Goal: Transaction & Acquisition: Purchase product/service

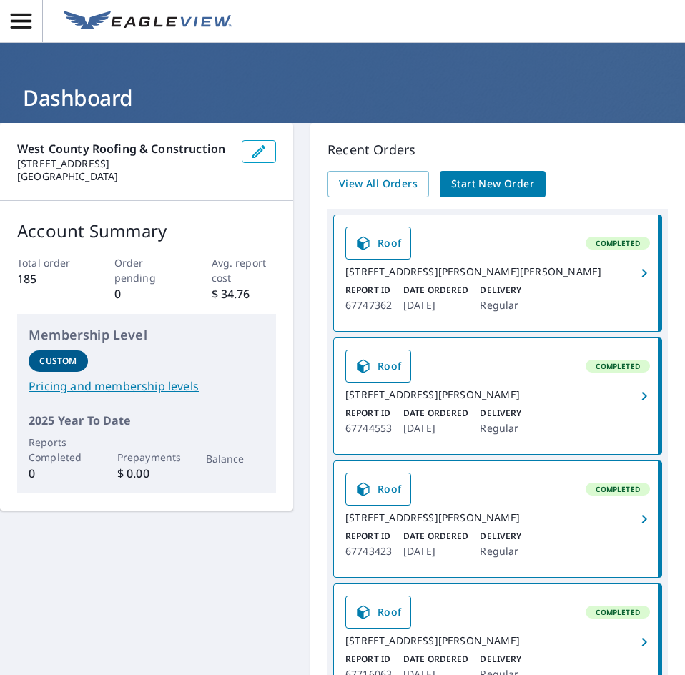
click at [533, 178] on link "Start New Order" at bounding box center [493, 184] width 106 height 26
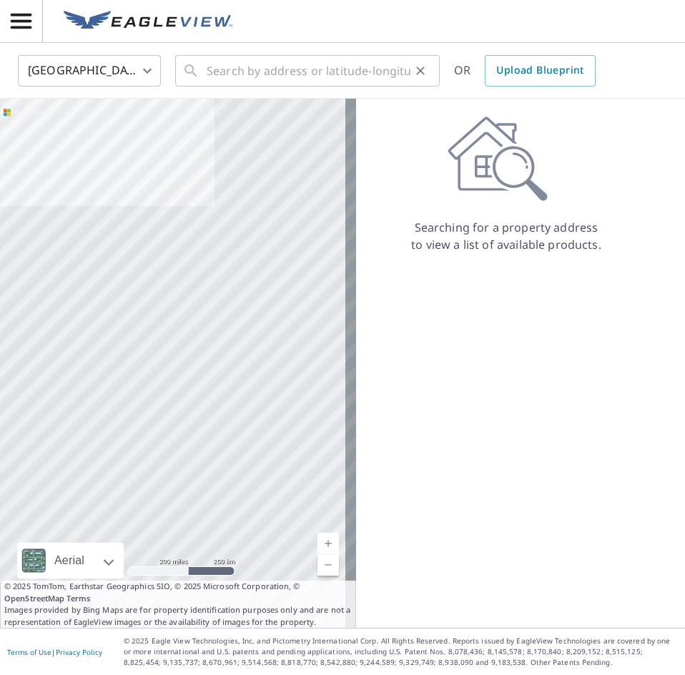
click at [194, 74] on icon at bounding box center [190, 70] width 17 height 17
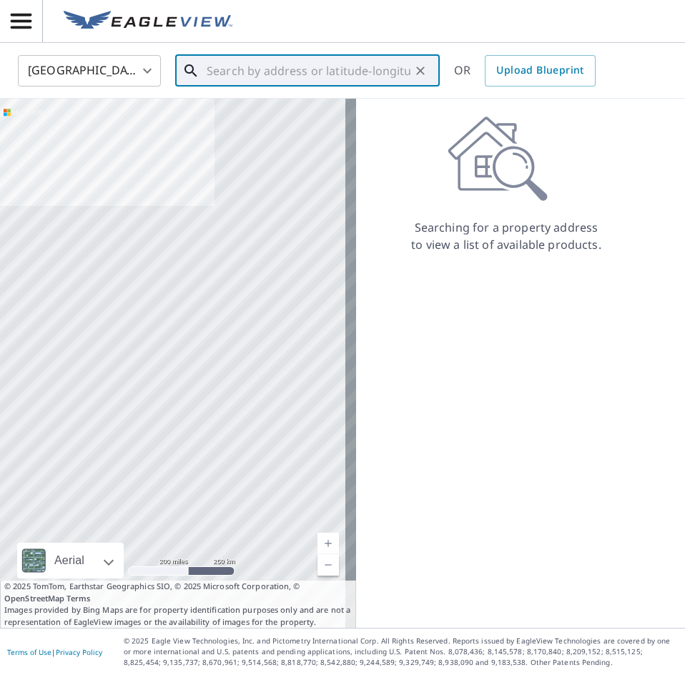
paste input "[STREET_ADDRESS][PERSON_NAME]"
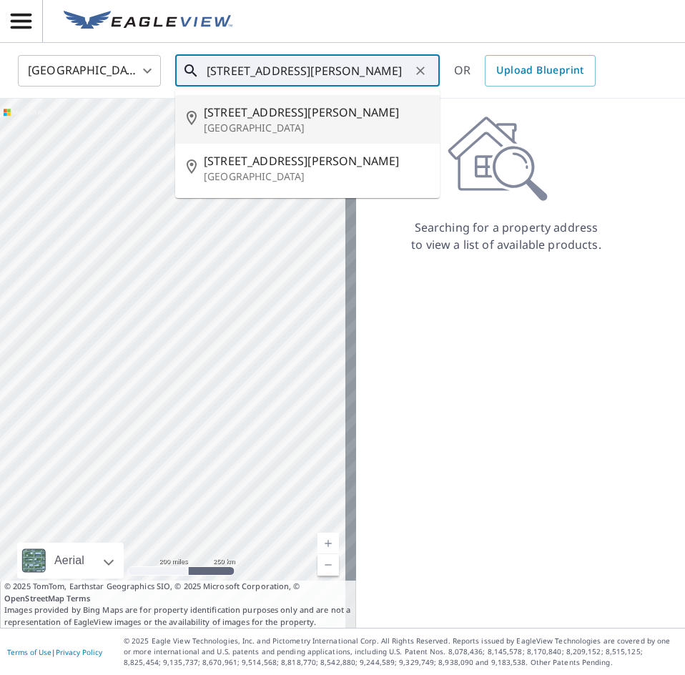
click at [264, 119] on span "[STREET_ADDRESS][PERSON_NAME]" at bounding box center [316, 112] width 225 height 17
type input "[STREET_ADDRESS][PERSON_NAME]"
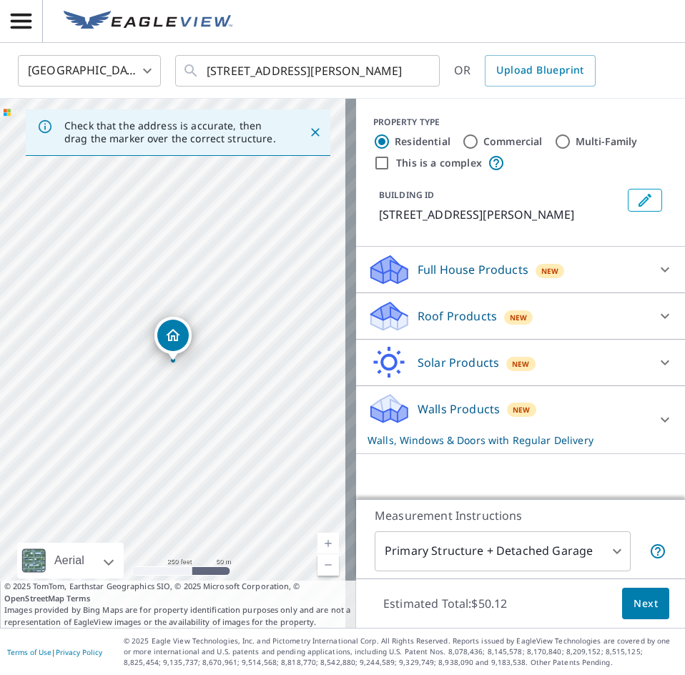
click at [483, 284] on div "Full House Products New" at bounding box center [508, 270] width 280 height 34
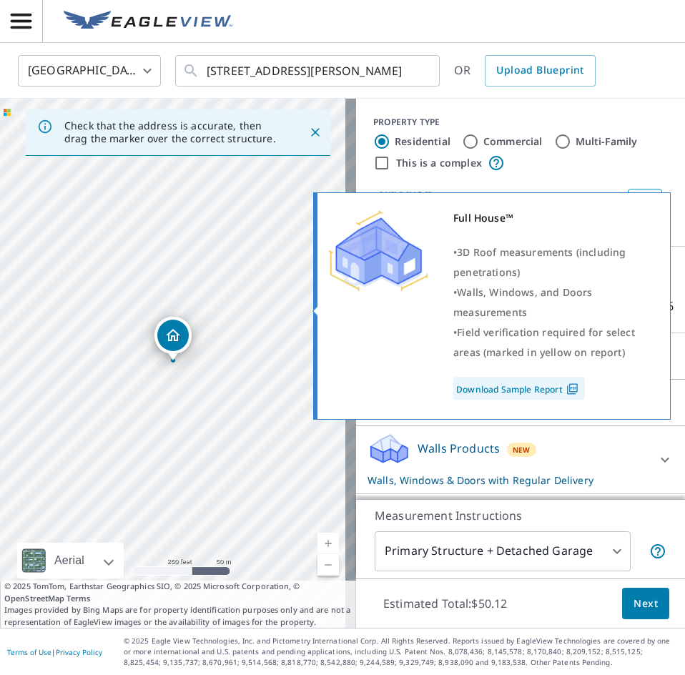
click at [425, 360] on div "Full House™ • 3D Roof measurements (including penetrations) • Walls, Windows, a…" at bounding box center [490, 304] width 324 height 192
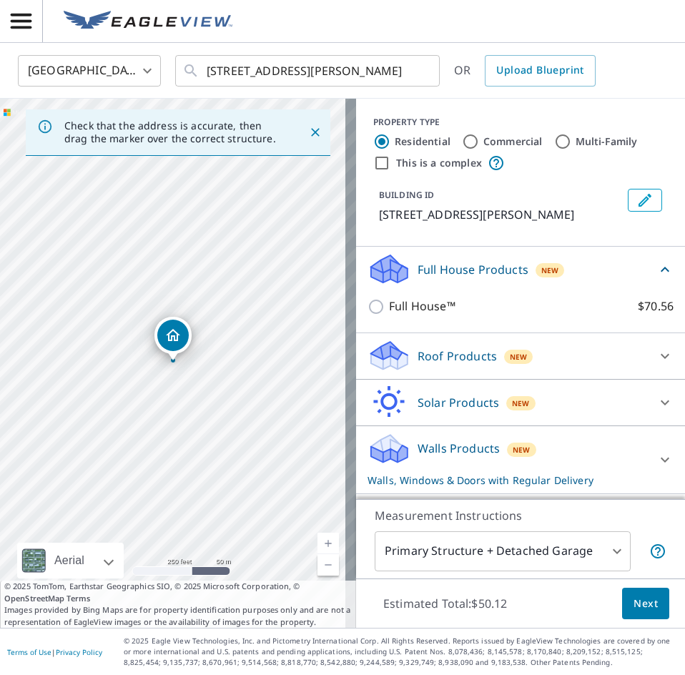
click at [426, 356] on p "Roof Products" at bounding box center [457, 356] width 79 height 17
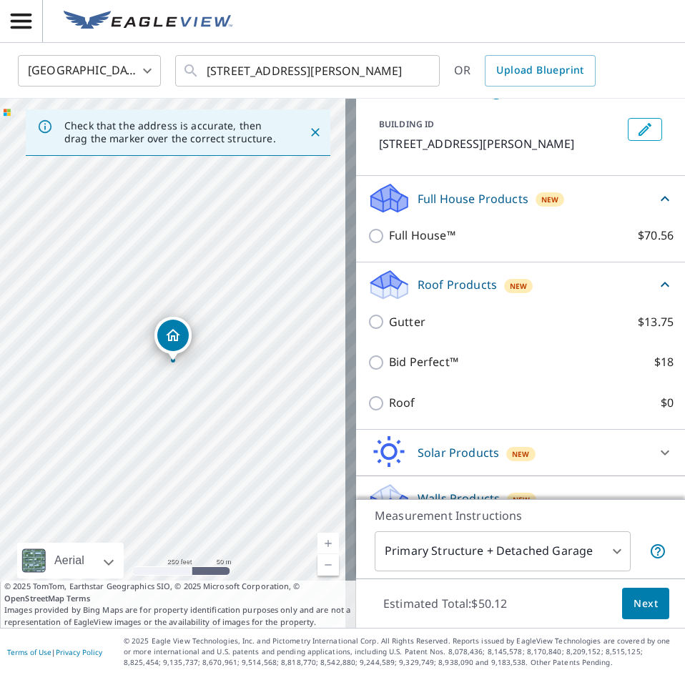
scroll to position [72, 0]
click at [368, 390] on div "Roof $0" at bounding box center [521, 402] width 306 height 41
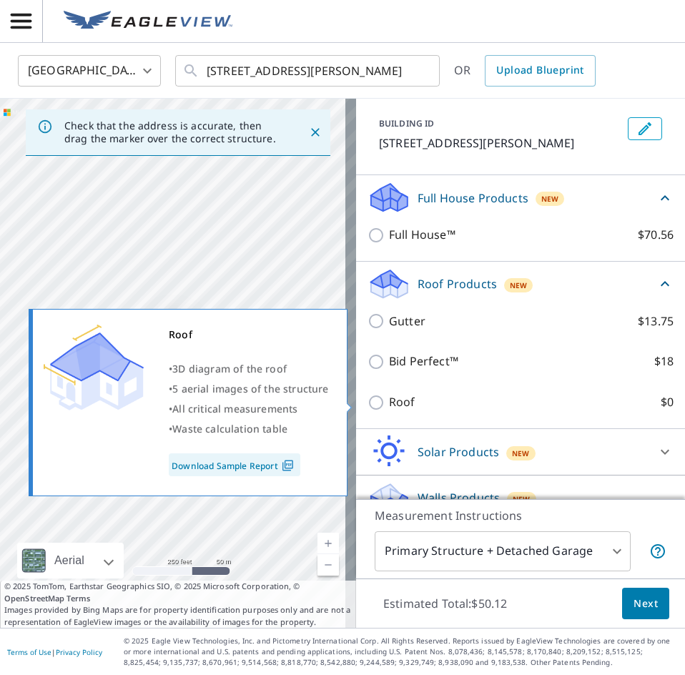
click at [375, 398] on input "Roof $0" at bounding box center [378, 402] width 21 height 17
checkbox input "true"
type input "3"
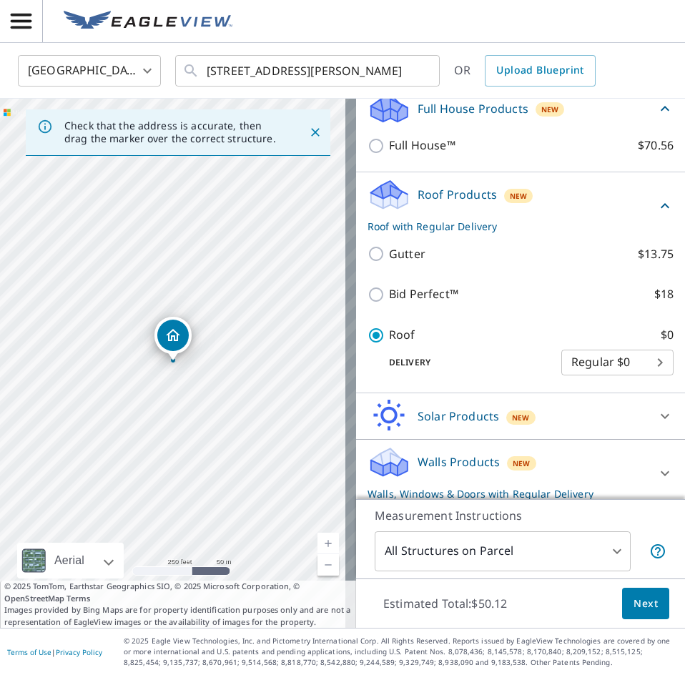
scroll to position [131, 0]
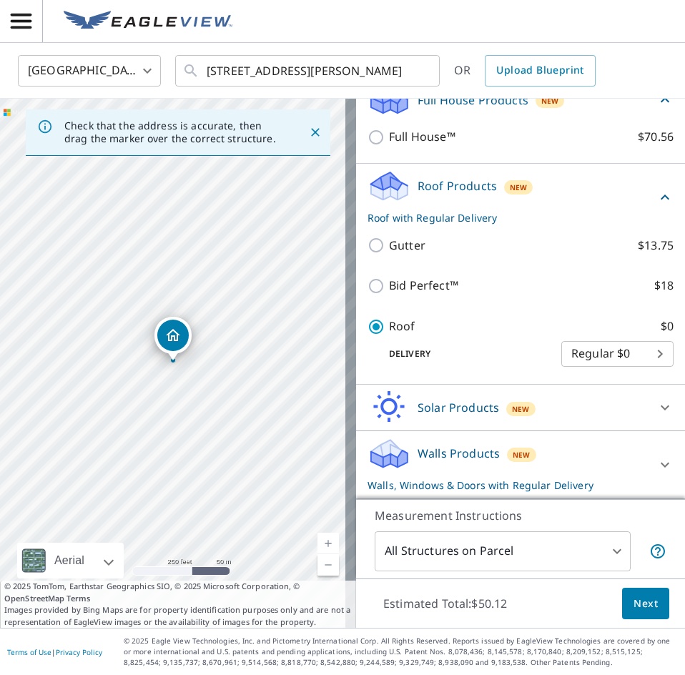
click at [449, 451] on p "Walls Products" at bounding box center [459, 453] width 82 height 17
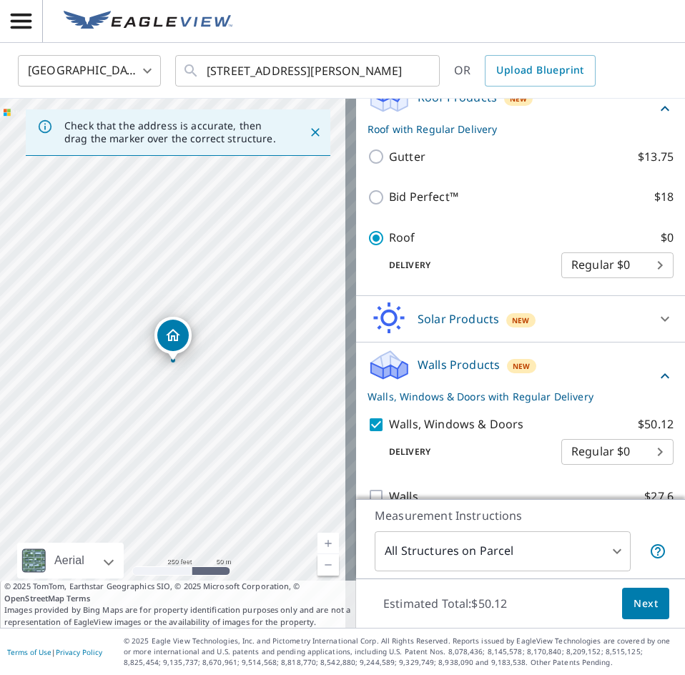
scroll to position [243, 0]
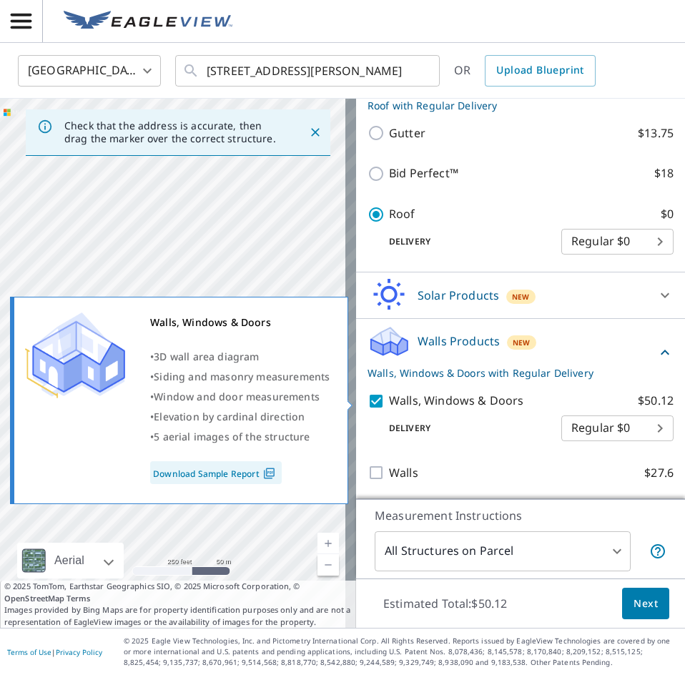
click at [368, 399] on input "Walls, Windows & Doors $50.12" at bounding box center [378, 401] width 21 height 17
checkbox input "false"
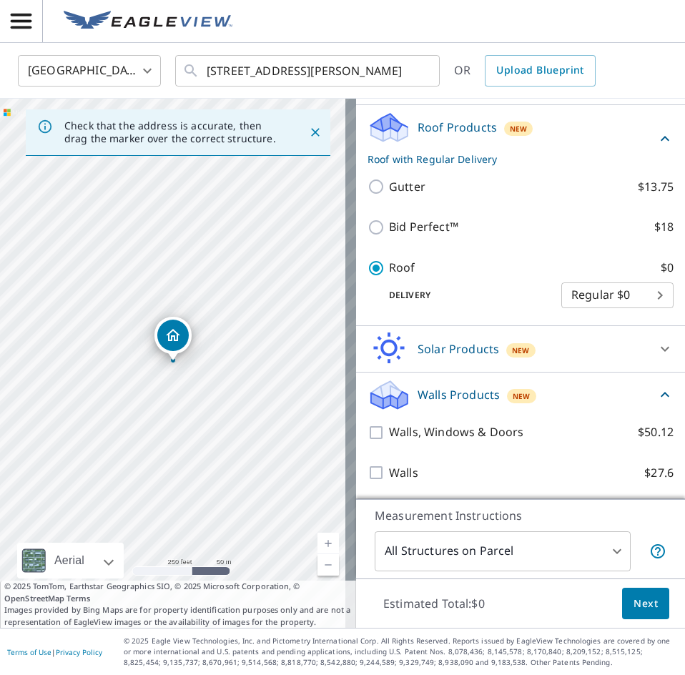
click at [634, 596] on span "Next" at bounding box center [646, 604] width 24 height 18
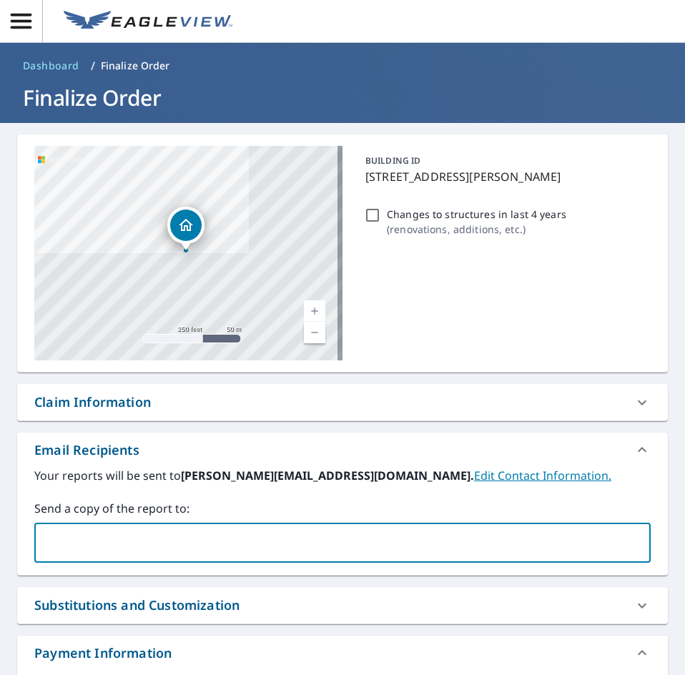
click at [116, 530] on input "text" at bounding box center [332, 542] width 582 height 27
type input "[PERSON_NAME]@"
type input "["
type input "[PERSON_NAME][EMAIL_ADDRESS][DOMAIN_NAME]"
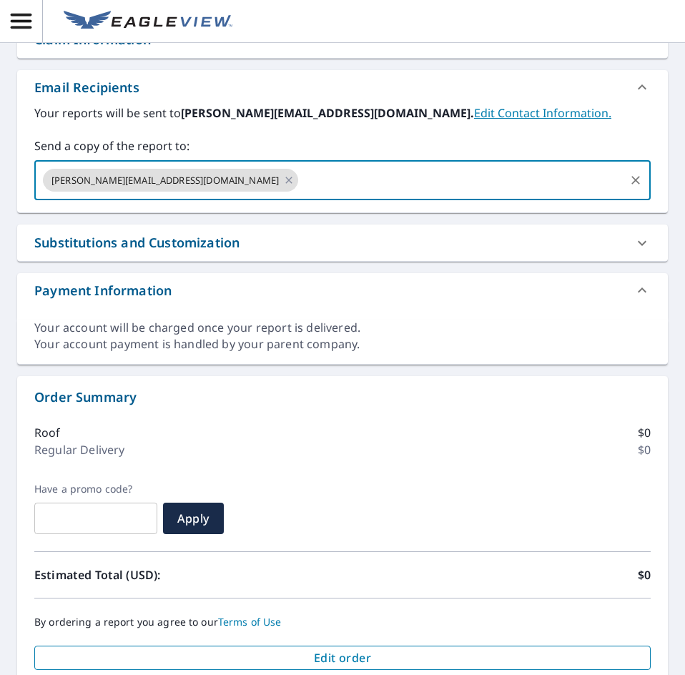
scroll to position [463, 0]
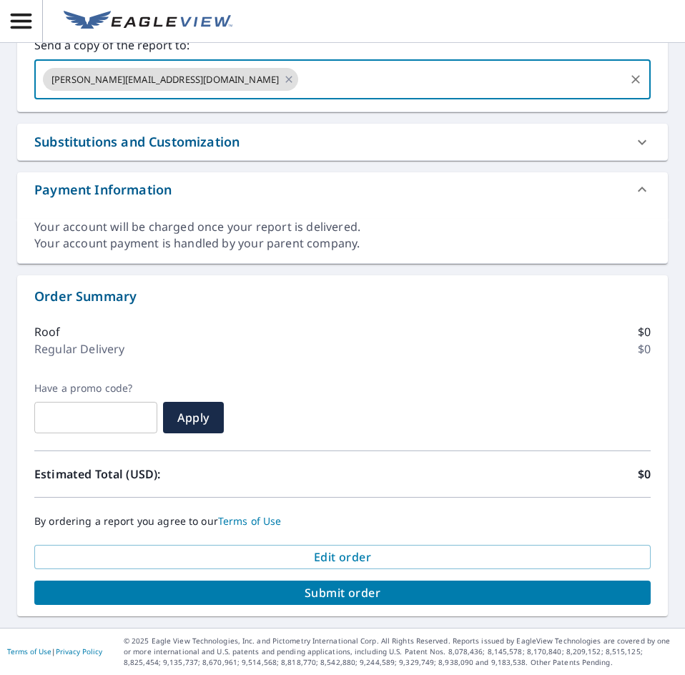
click at [373, 593] on span "Submit order" at bounding box center [343, 593] width 594 height 16
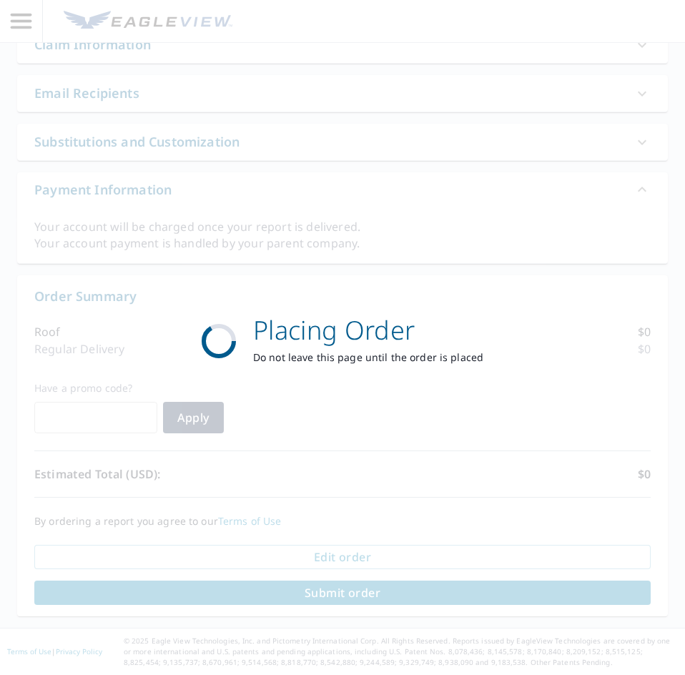
scroll to position [358, 0]
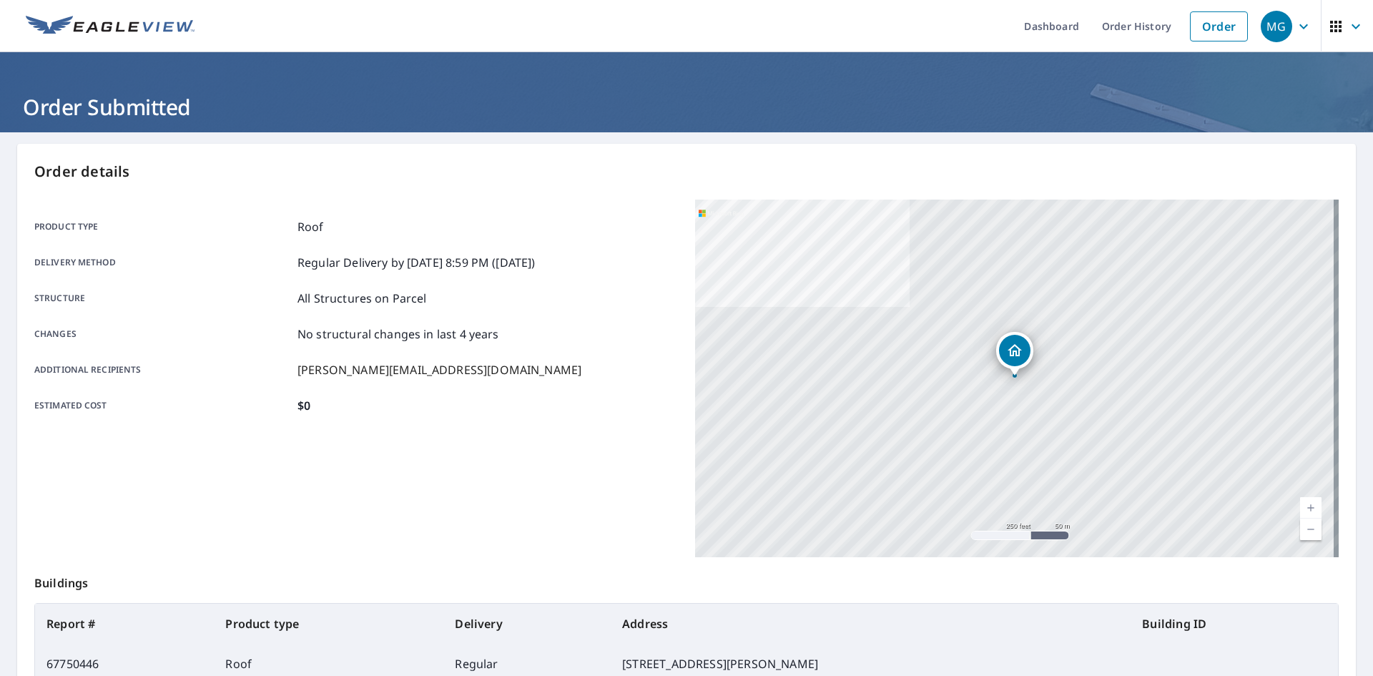
click at [67, 13] on link at bounding box center [110, 26] width 186 height 52
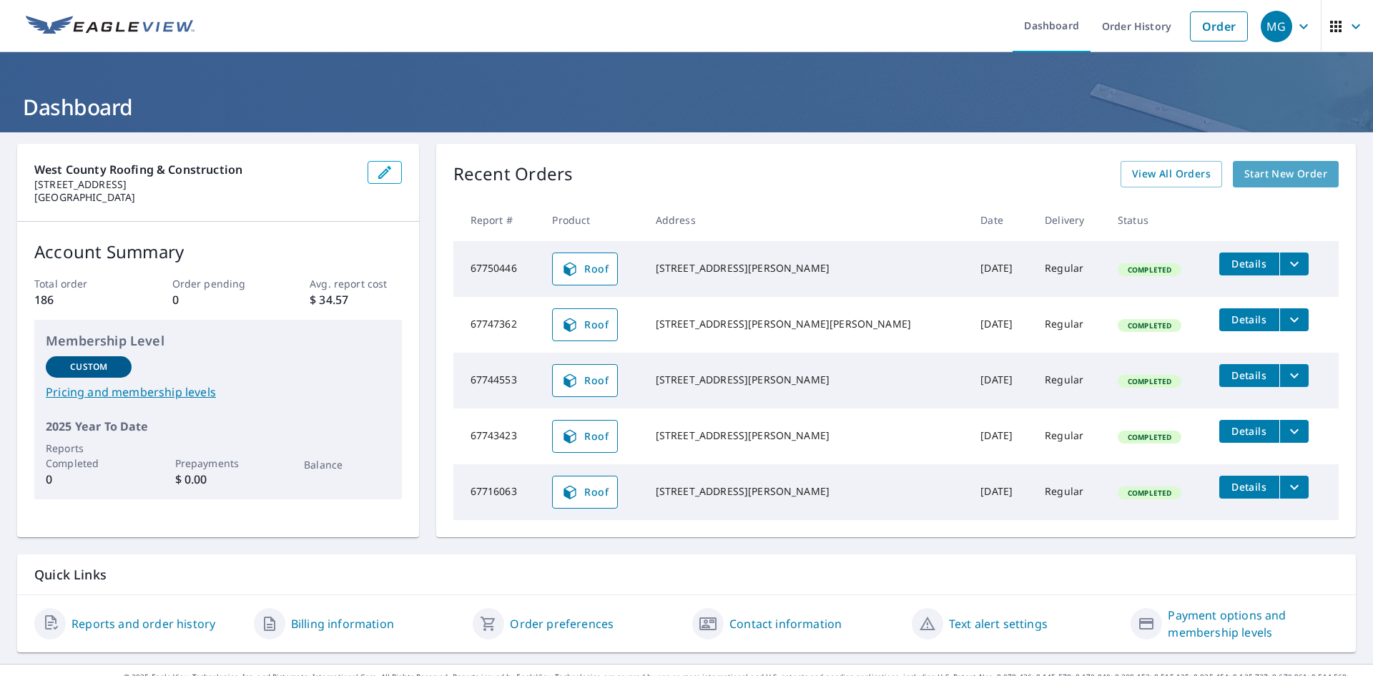
click at [1244, 174] on span "Start New Order" at bounding box center [1285, 174] width 83 height 18
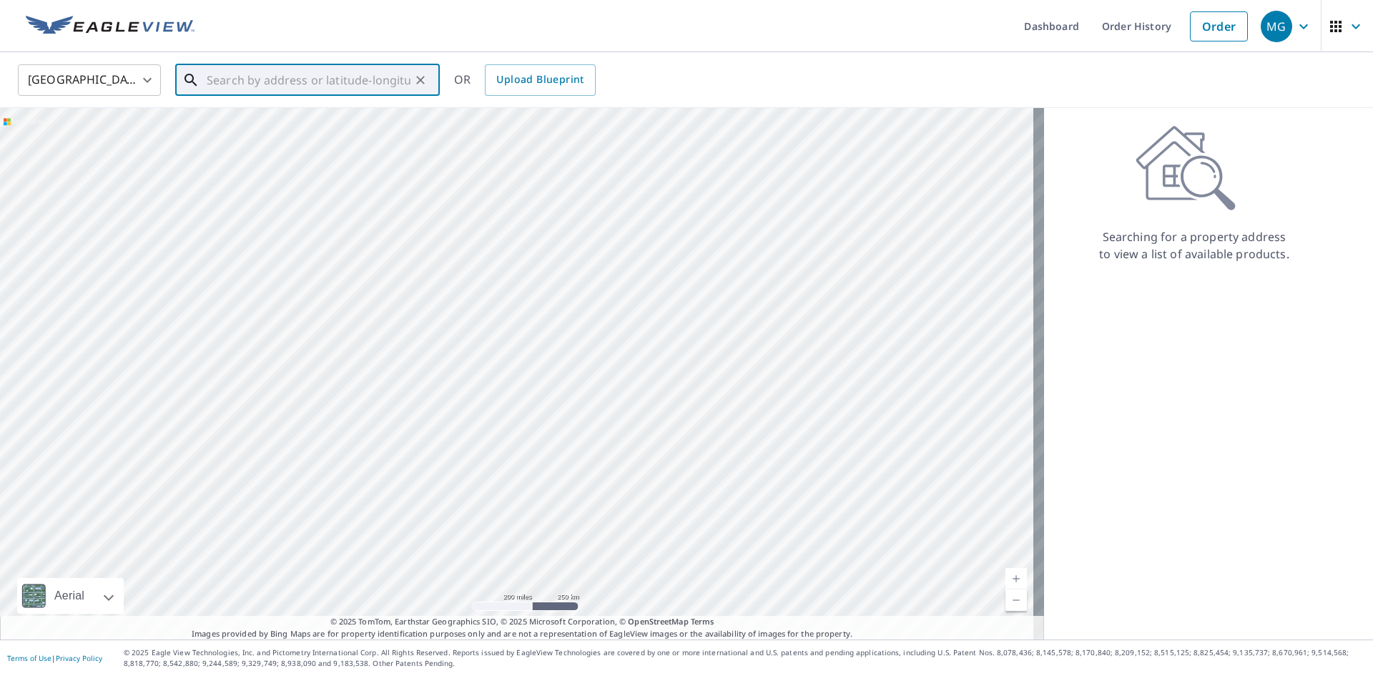
click at [231, 78] on input "text" at bounding box center [309, 80] width 204 height 40
paste input "1238 Bluffview Ridge Drive"
click at [373, 109] on li "1238 Bluffview Ridge Dr Chesterfield, MO 63005" at bounding box center [307, 128] width 265 height 49
type input "1238 Bluffview Ridge Dr Chesterfield, MO 63005"
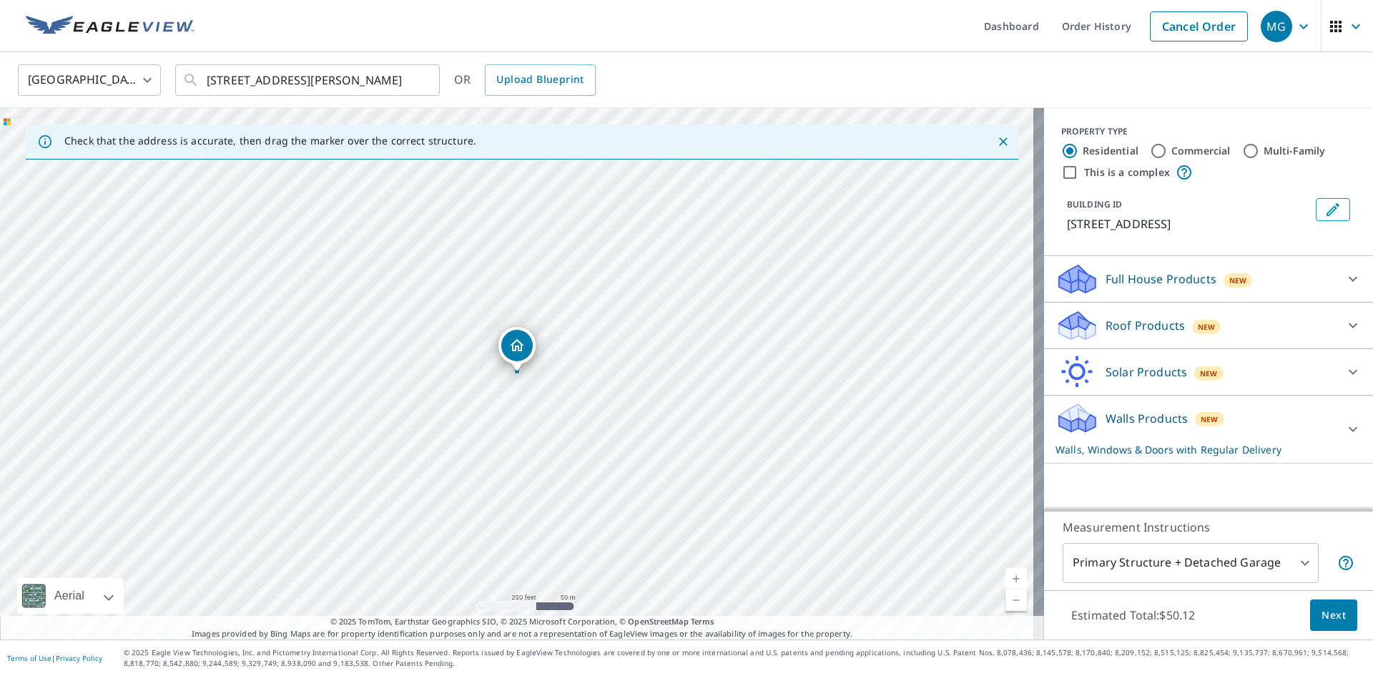
click at [1106, 287] on p "Full House Products" at bounding box center [1161, 278] width 111 height 17
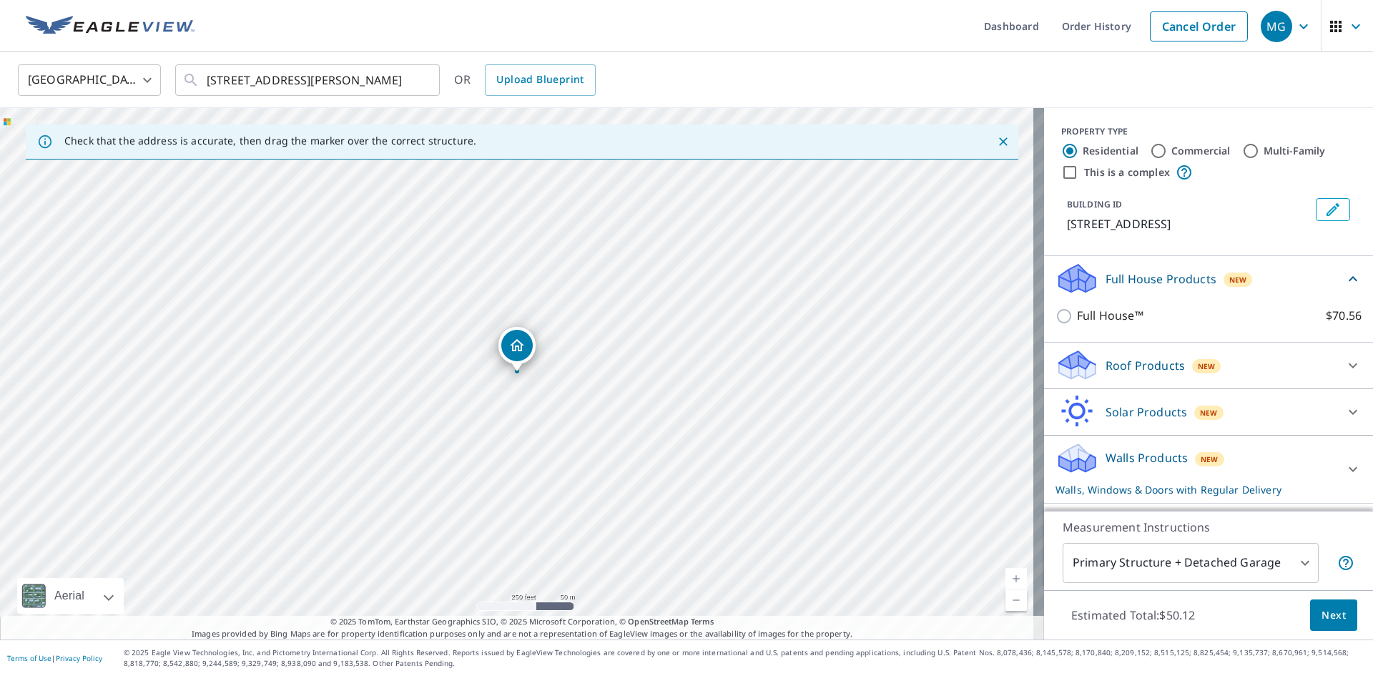
scroll to position [10, 0]
click at [1111, 356] on div "Roof Products New" at bounding box center [1195, 365] width 280 height 34
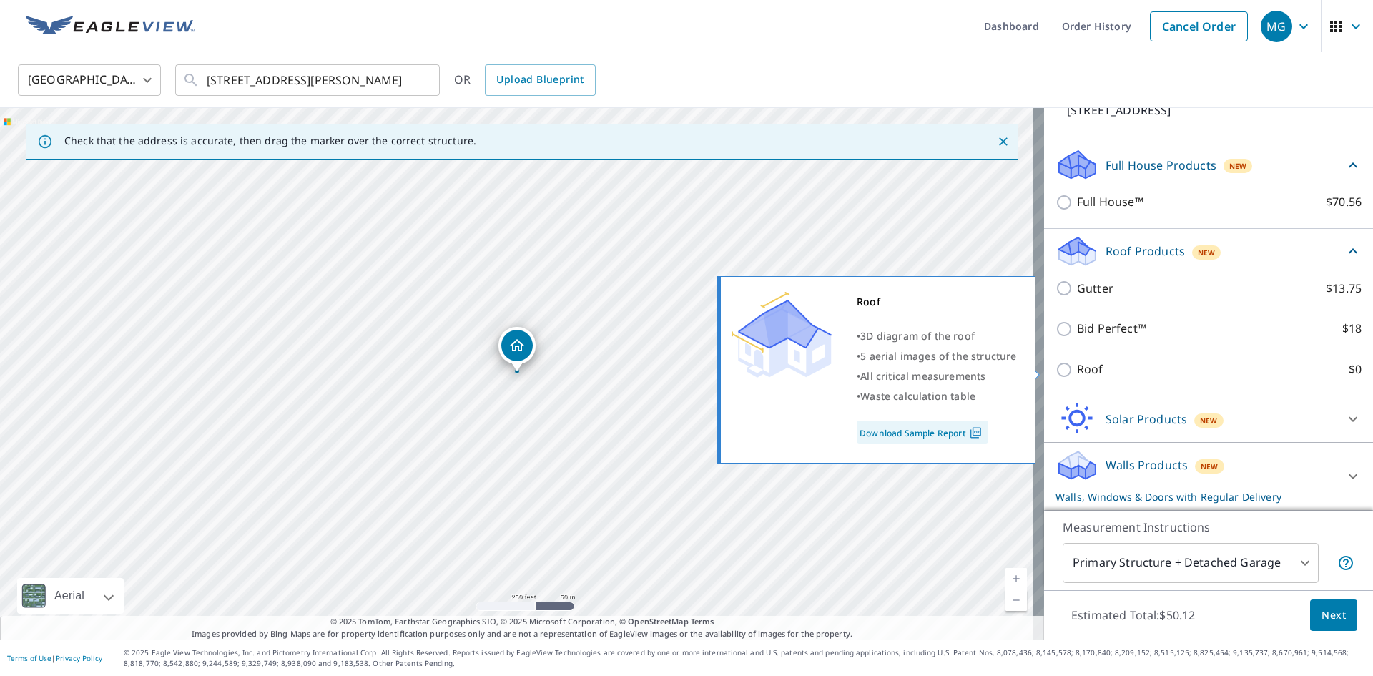
click at [1064, 369] on input "Roof $0" at bounding box center [1065, 369] width 21 height 17
checkbox input "true"
type input "3"
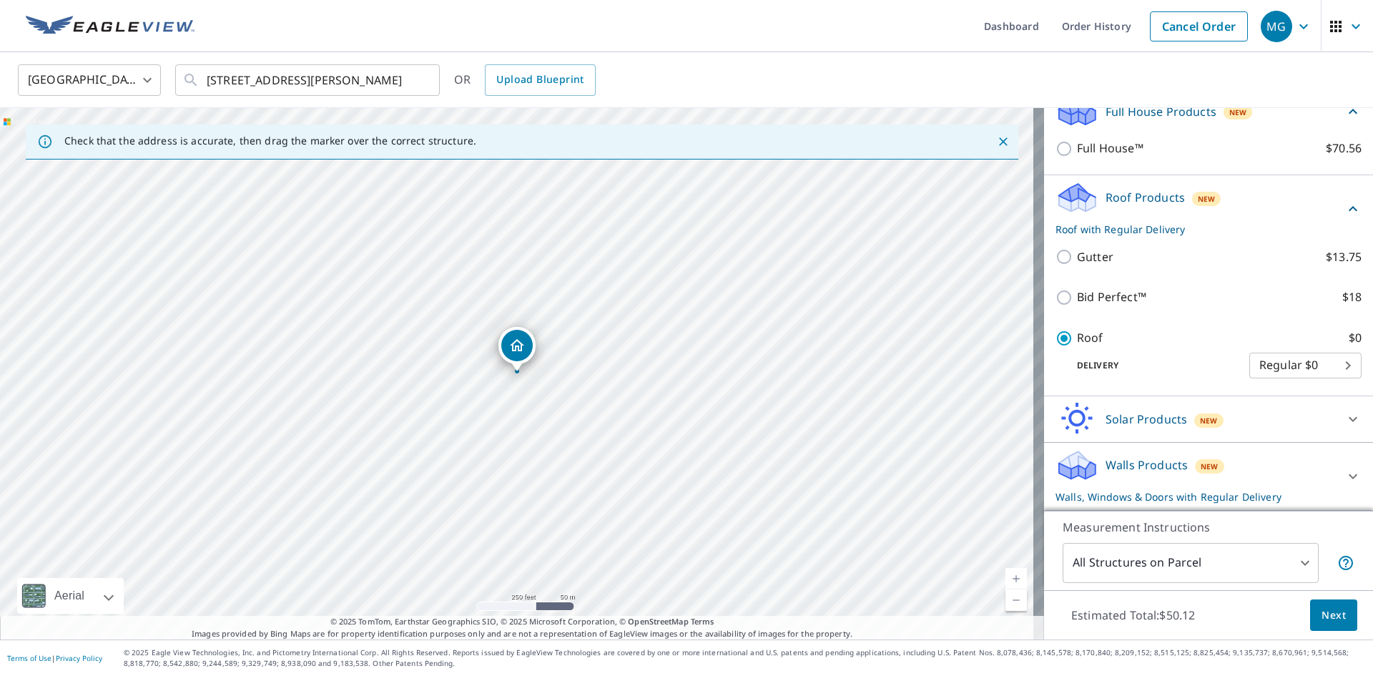
click at [1146, 463] on p "Walls Products" at bounding box center [1147, 464] width 82 height 17
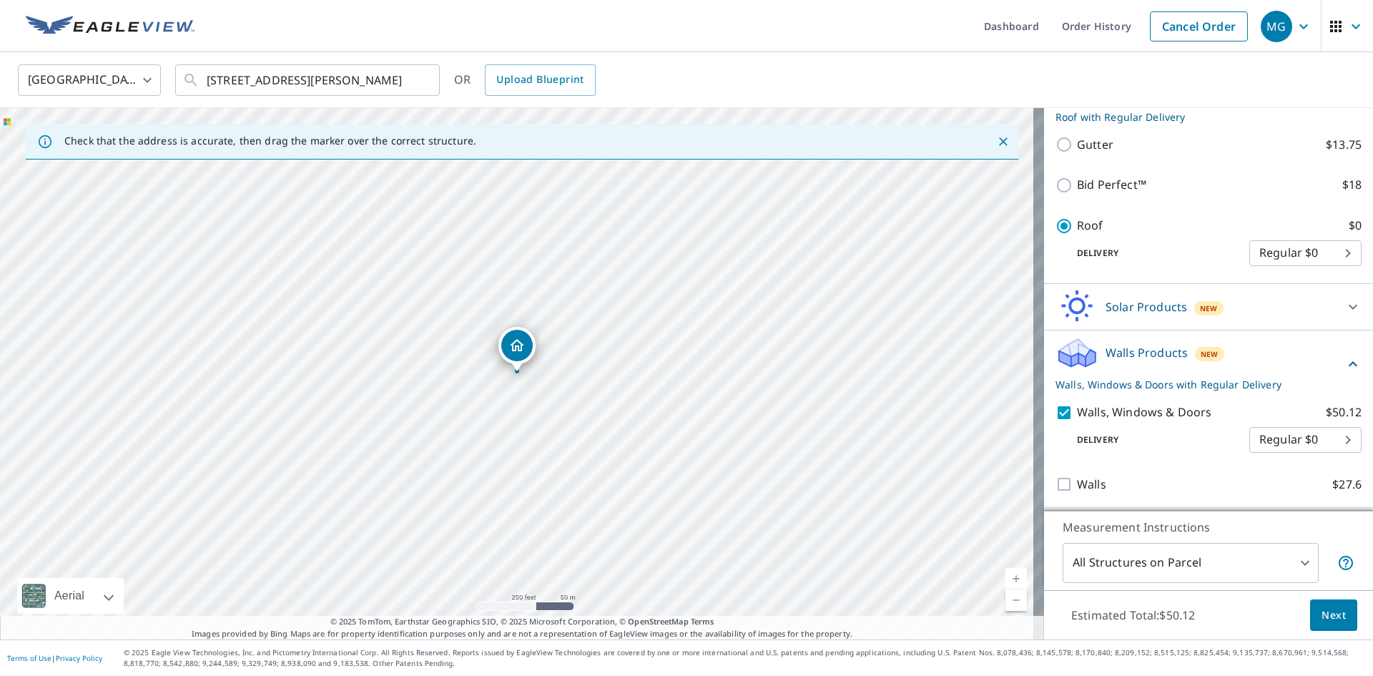
scroll to position [258, 0]
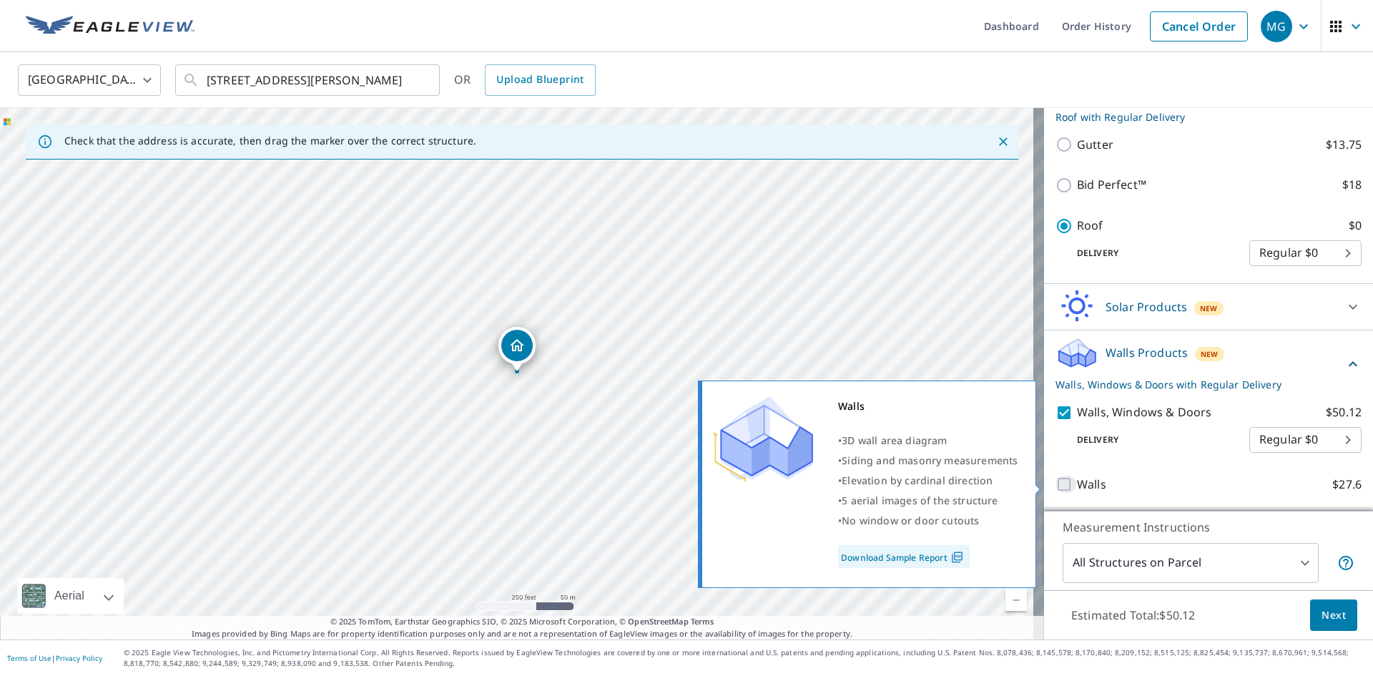
click at [1058, 485] on input "Walls $27.6" at bounding box center [1065, 484] width 21 height 17
checkbox input "true"
checkbox input "false"
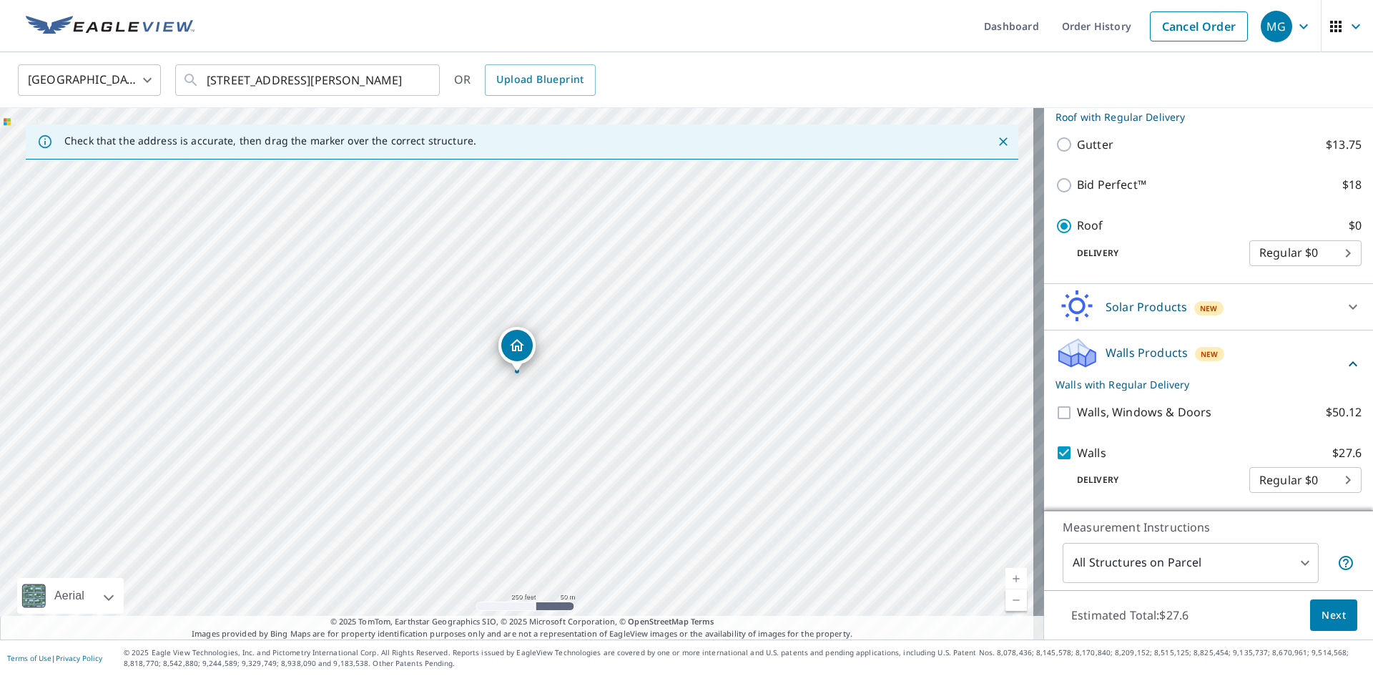
click at [1063, 462] on div "Delivery Regular $0 8 ​" at bounding box center [1208, 476] width 306 height 31
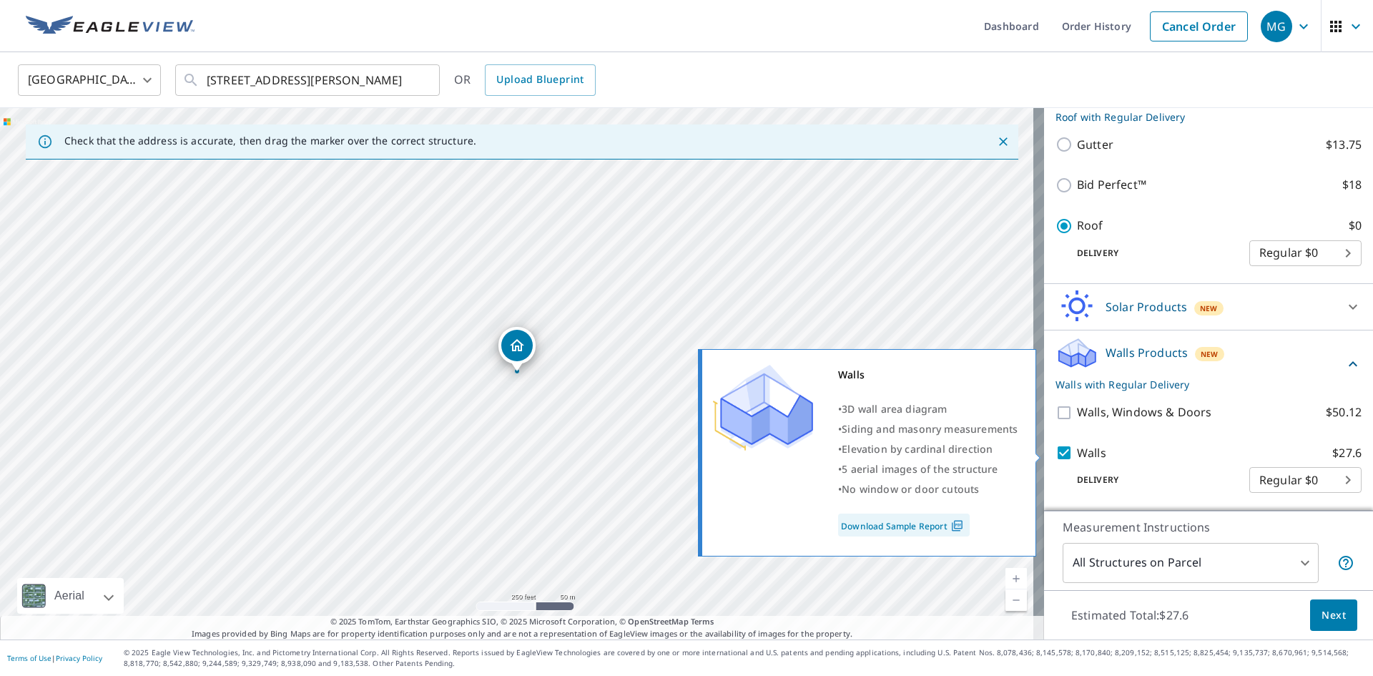
click at [1055, 448] on input "Walls $27.6" at bounding box center [1065, 452] width 21 height 17
checkbox input "false"
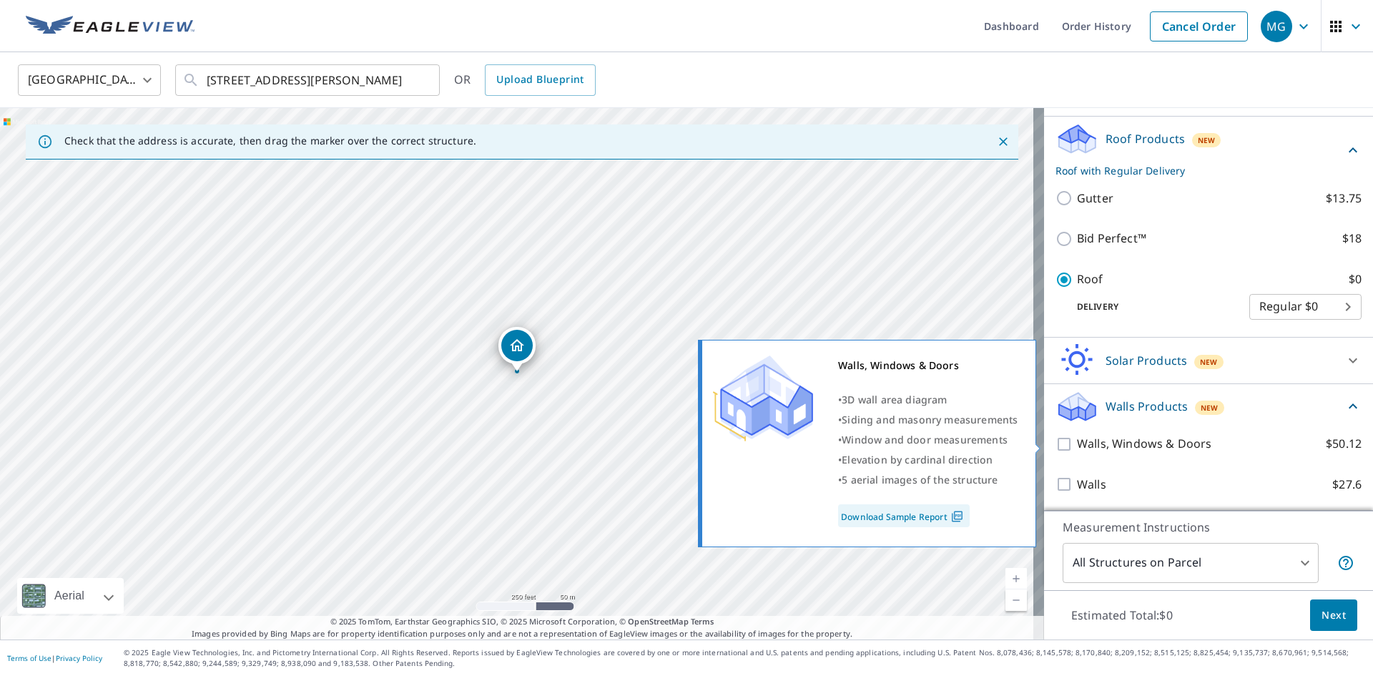
scroll to position [205, 0]
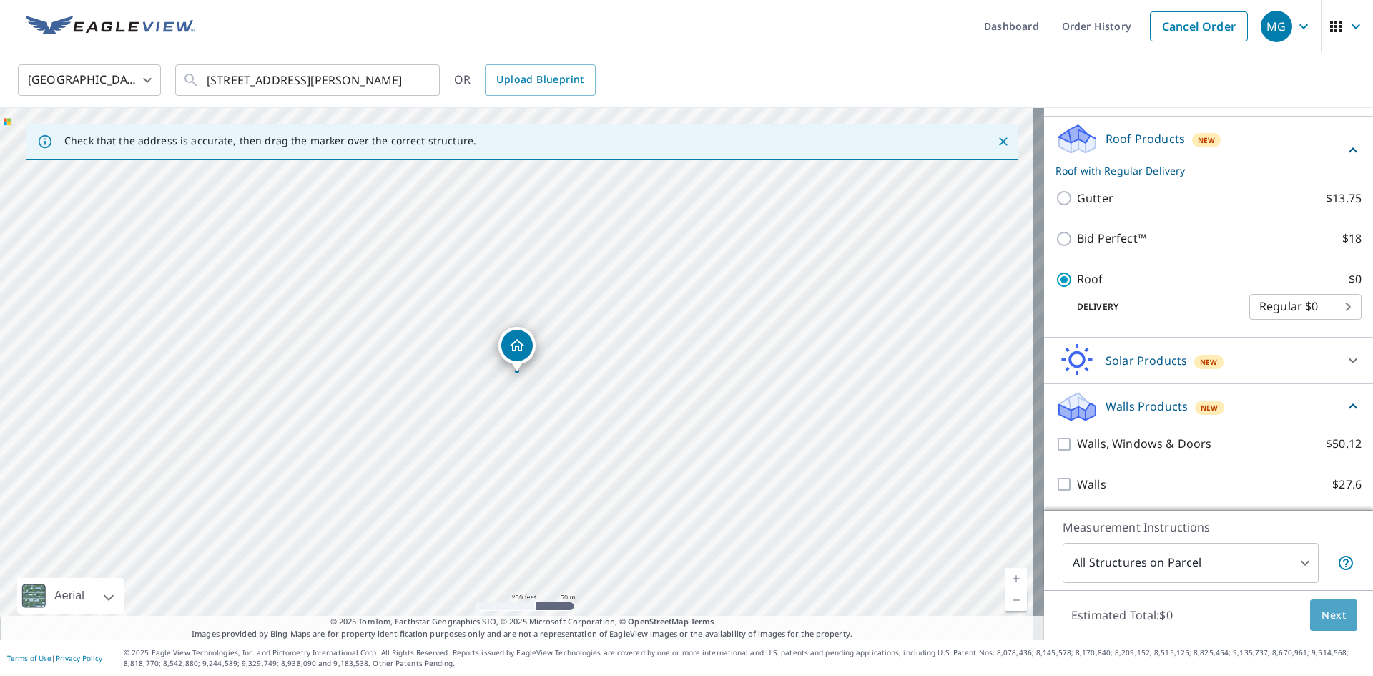
click at [1310, 619] on button "Next" at bounding box center [1333, 615] width 47 height 32
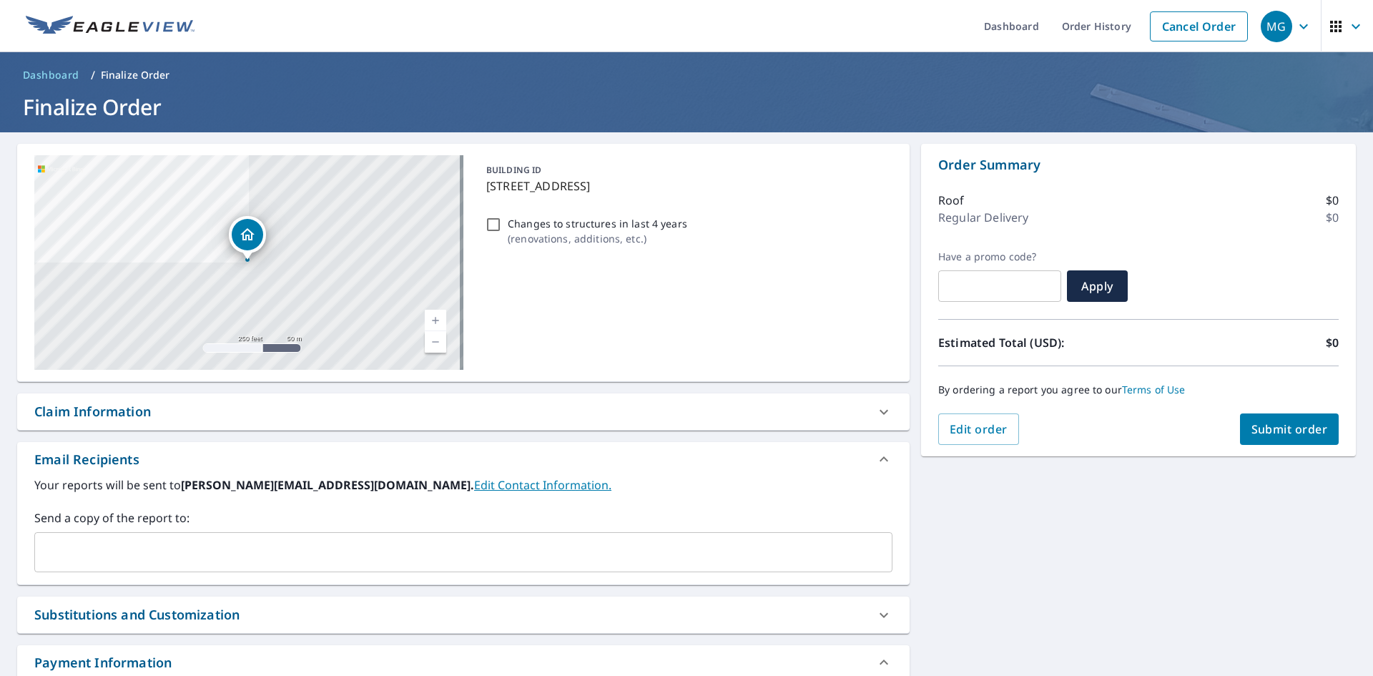
click at [153, 551] on input "text" at bounding box center [453, 551] width 824 height 27
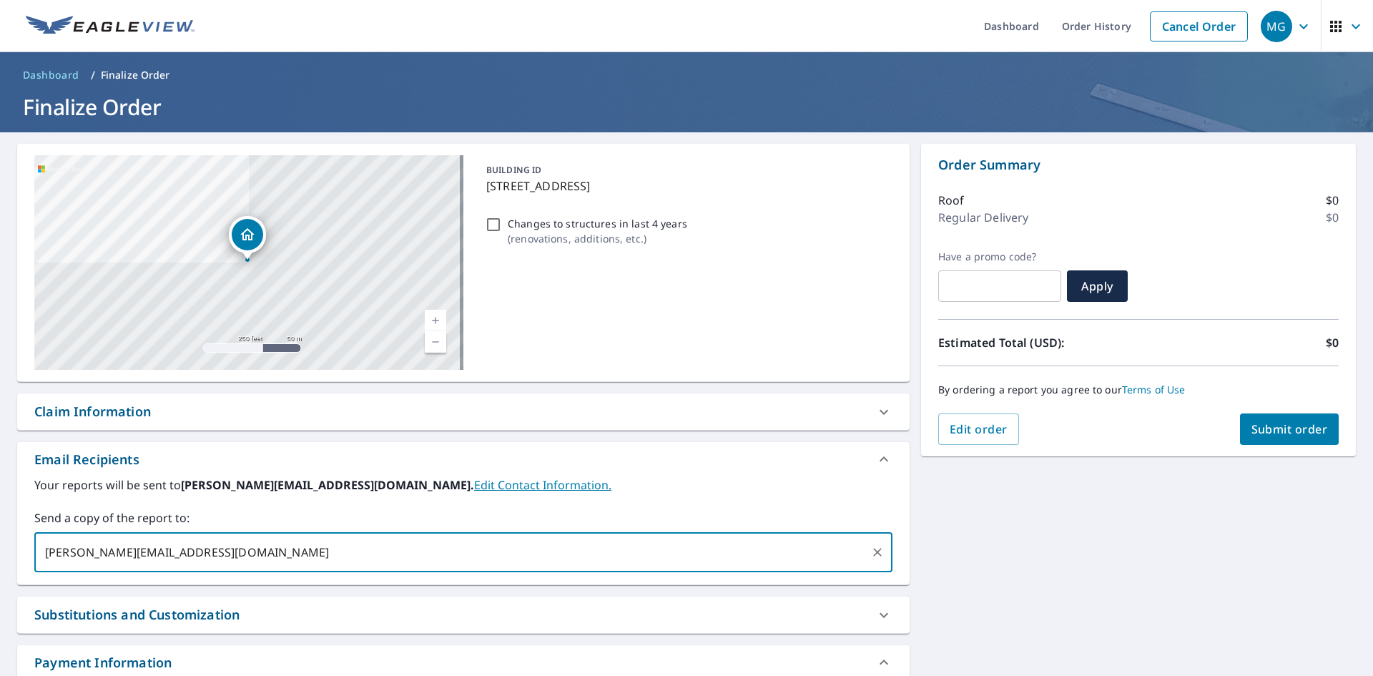
type input "[PERSON_NAME][EMAIL_ADDRESS][DOMAIN_NAME]"
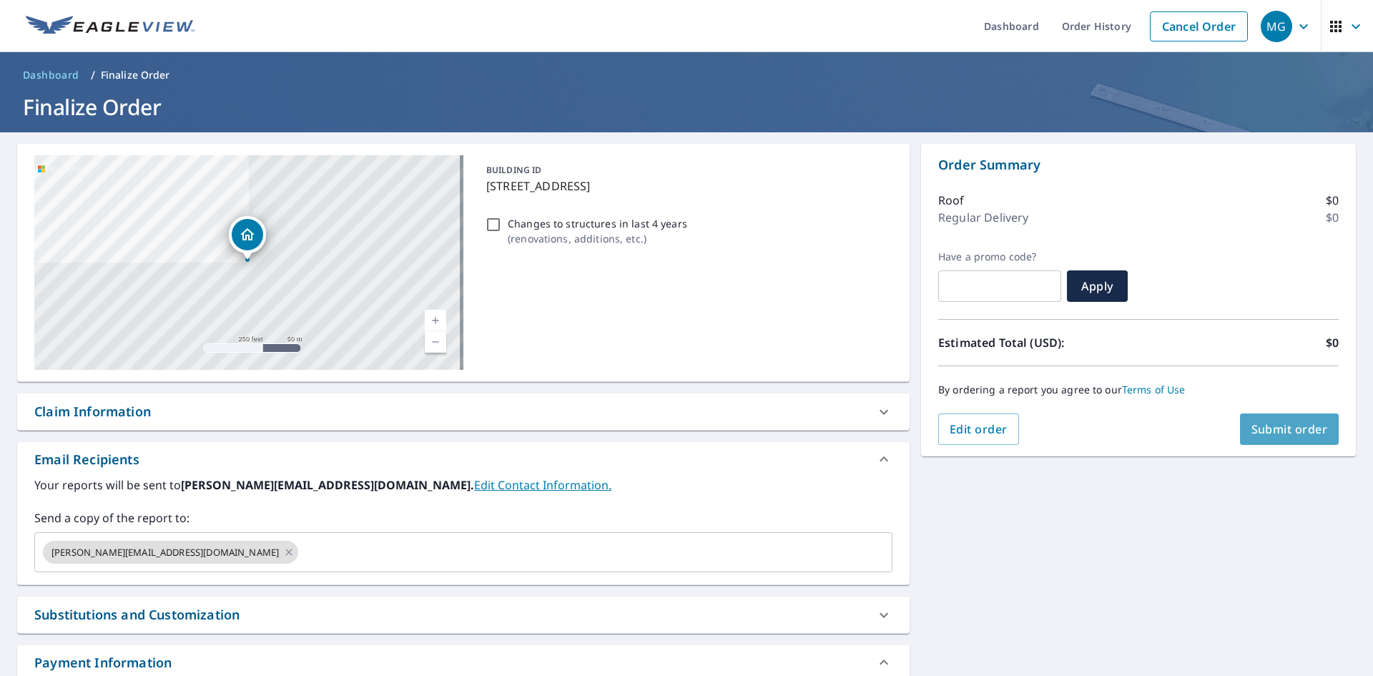
click at [1275, 435] on span "Submit order" at bounding box center [1289, 429] width 77 height 16
